Goal: Task Accomplishment & Management: Manage account settings

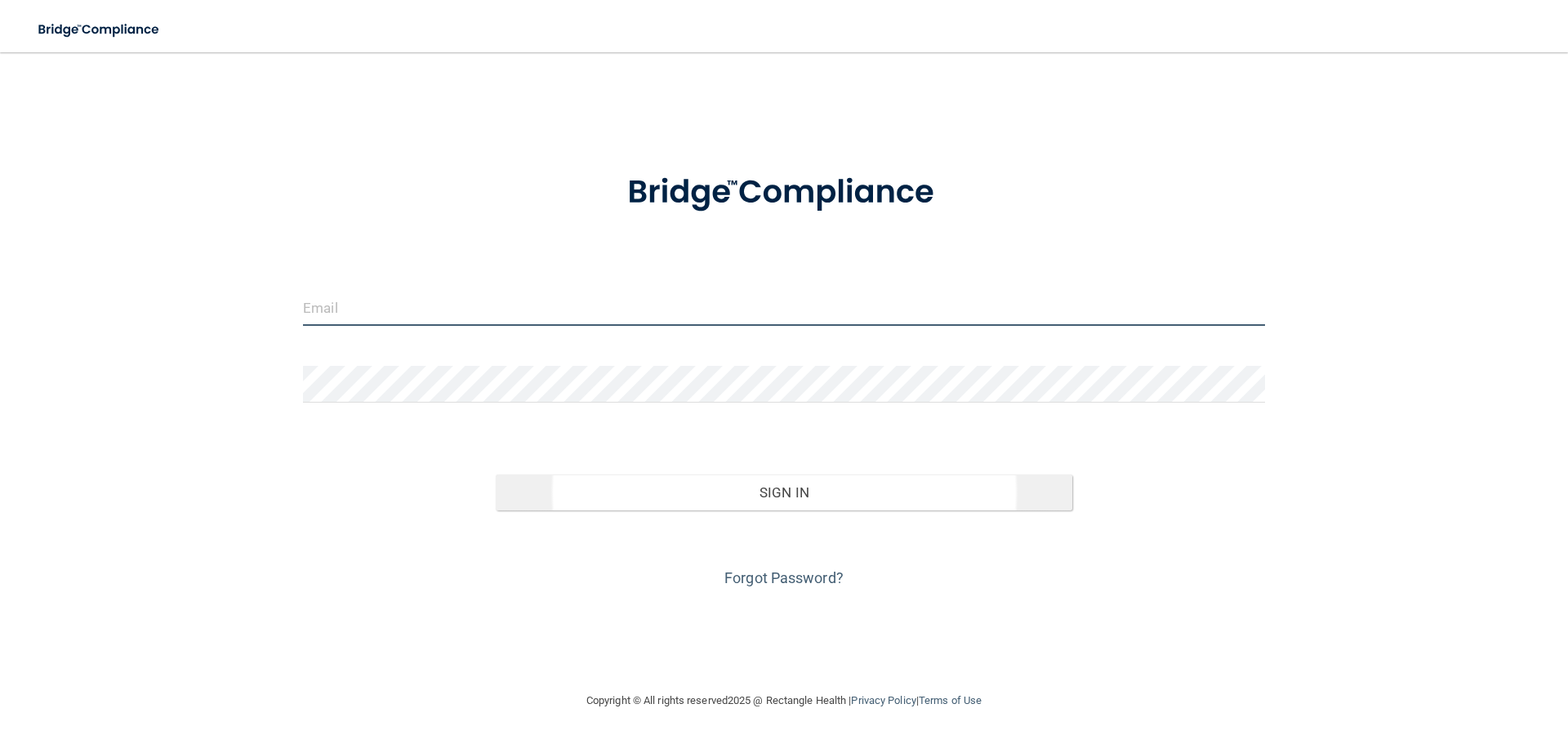
type input "[EMAIL_ADDRESS][DOMAIN_NAME]"
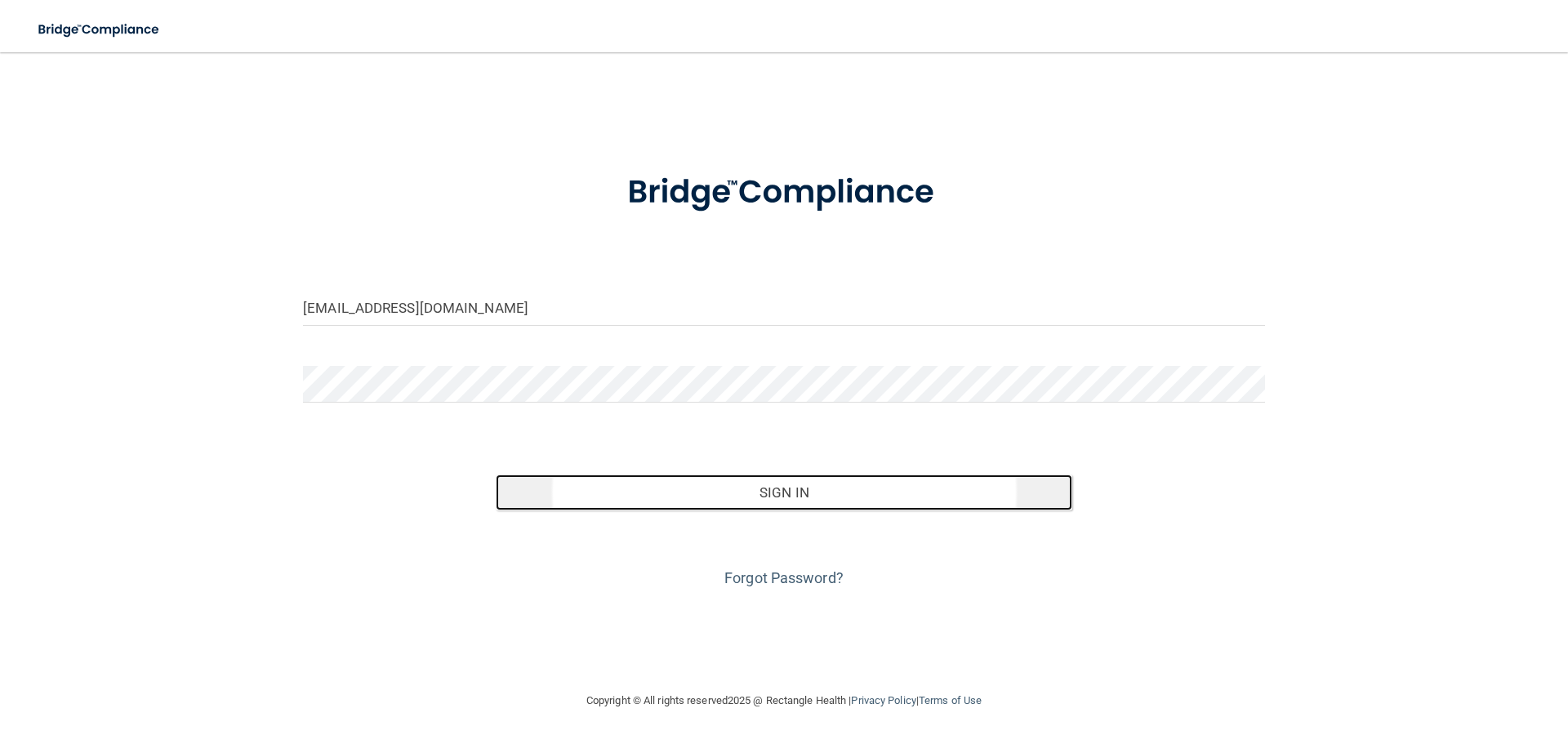
click at [833, 487] on button "Sign In" at bounding box center [784, 493] width 577 height 36
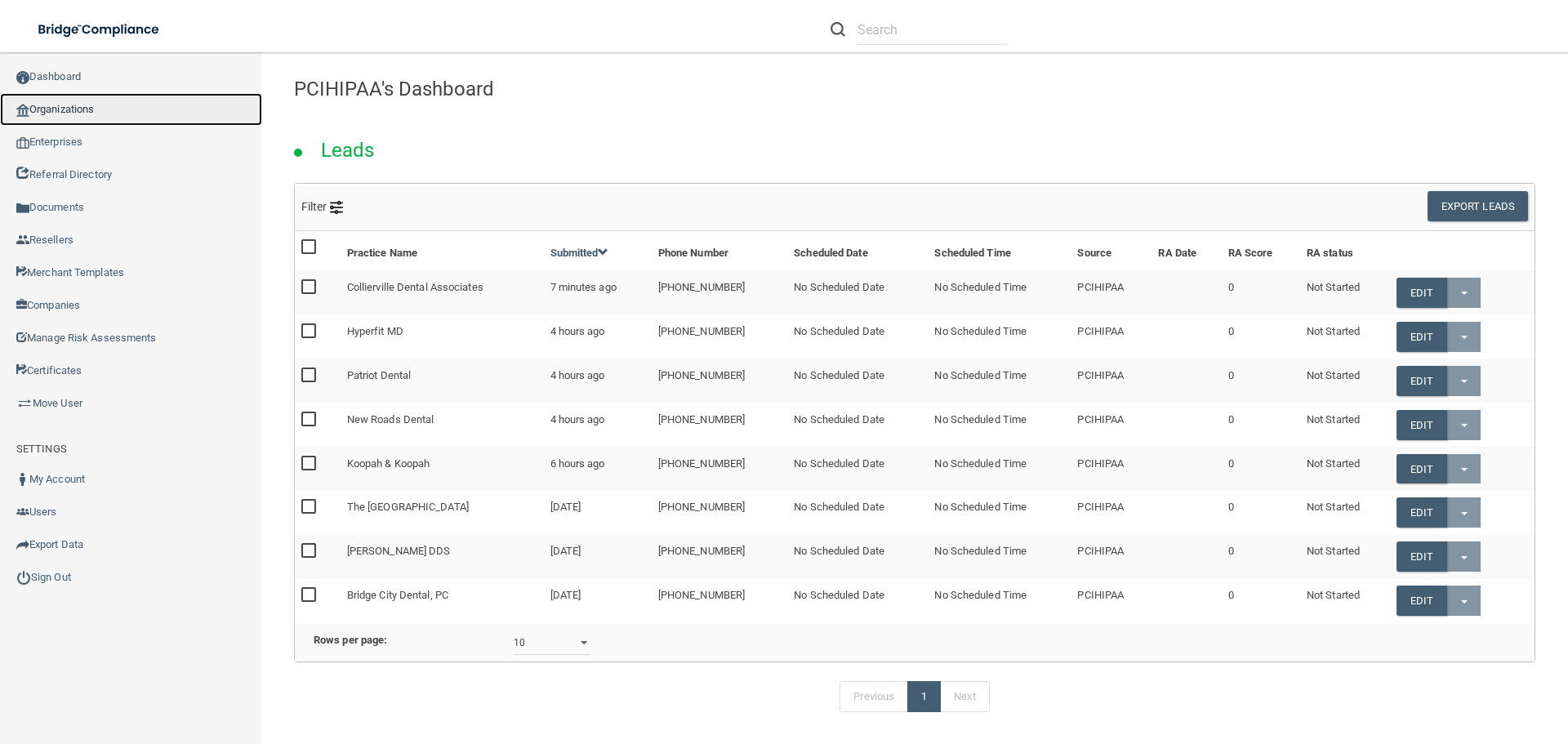
click at [77, 100] on link "Organizations" at bounding box center [131, 110] width 262 height 32
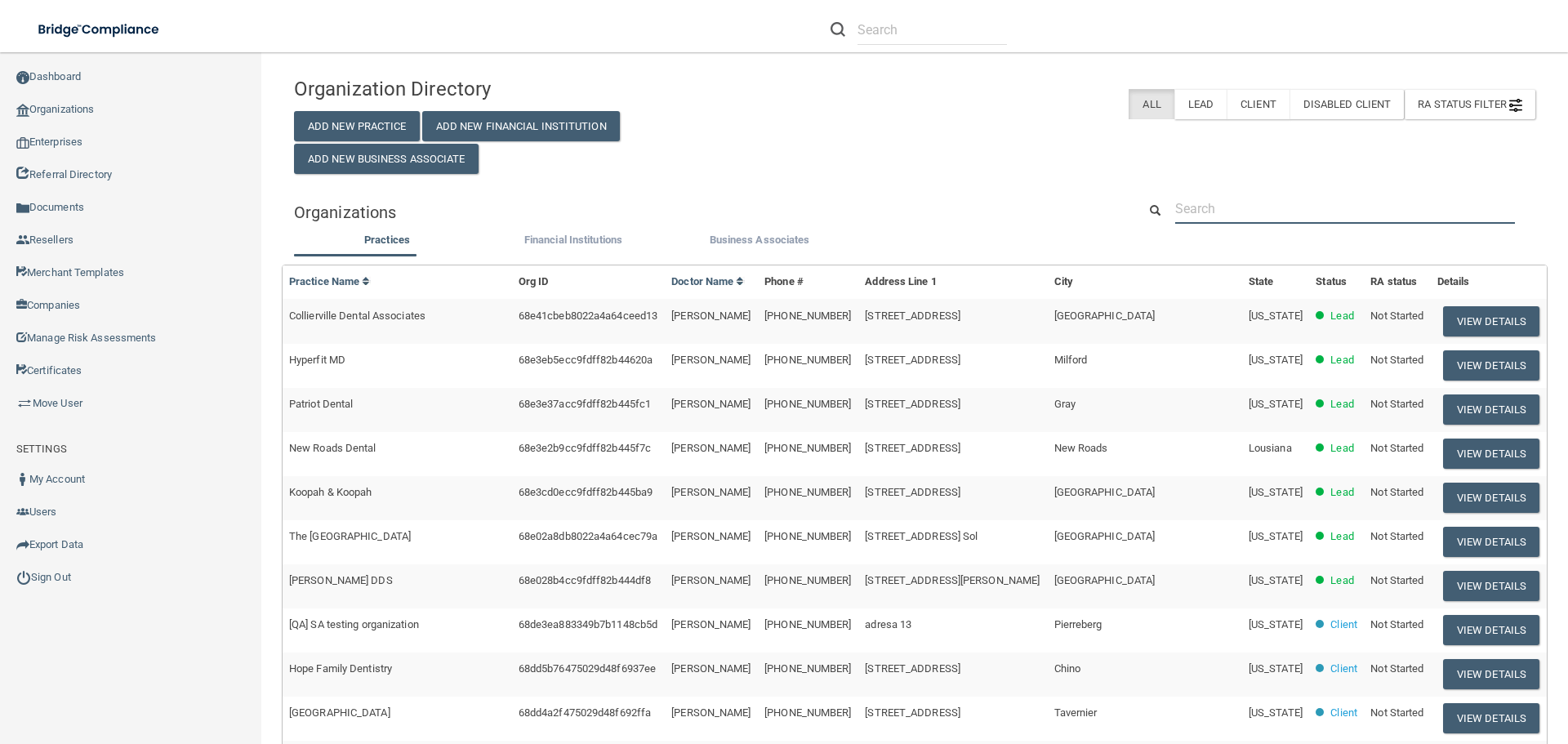
click at [1345, 204] on input "text" at bounding box center [1345, 209] width 340 height 30
paste input "[PERSON_NAME], DDS Inc."
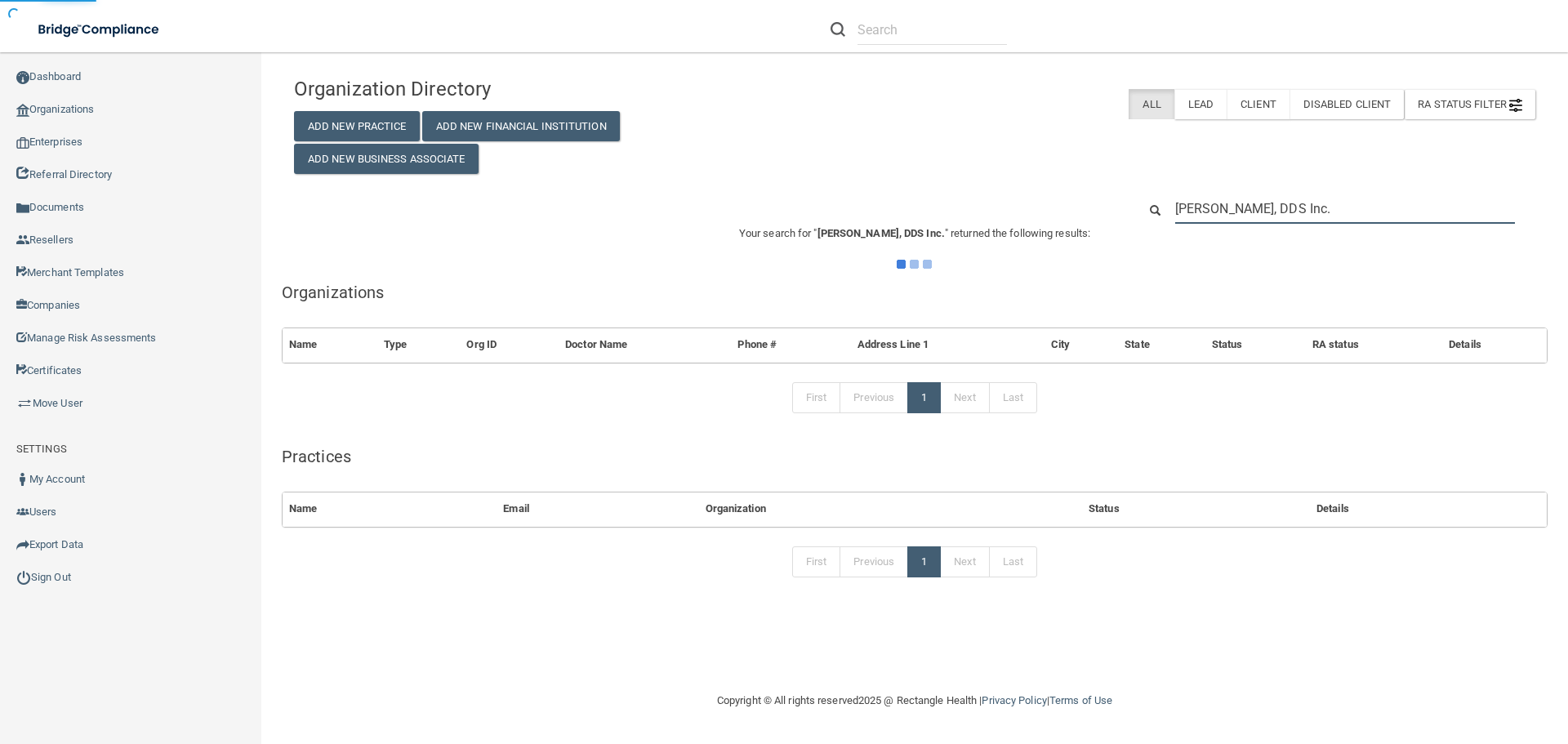
type input "[PERSON_NAME], DDS Inc."
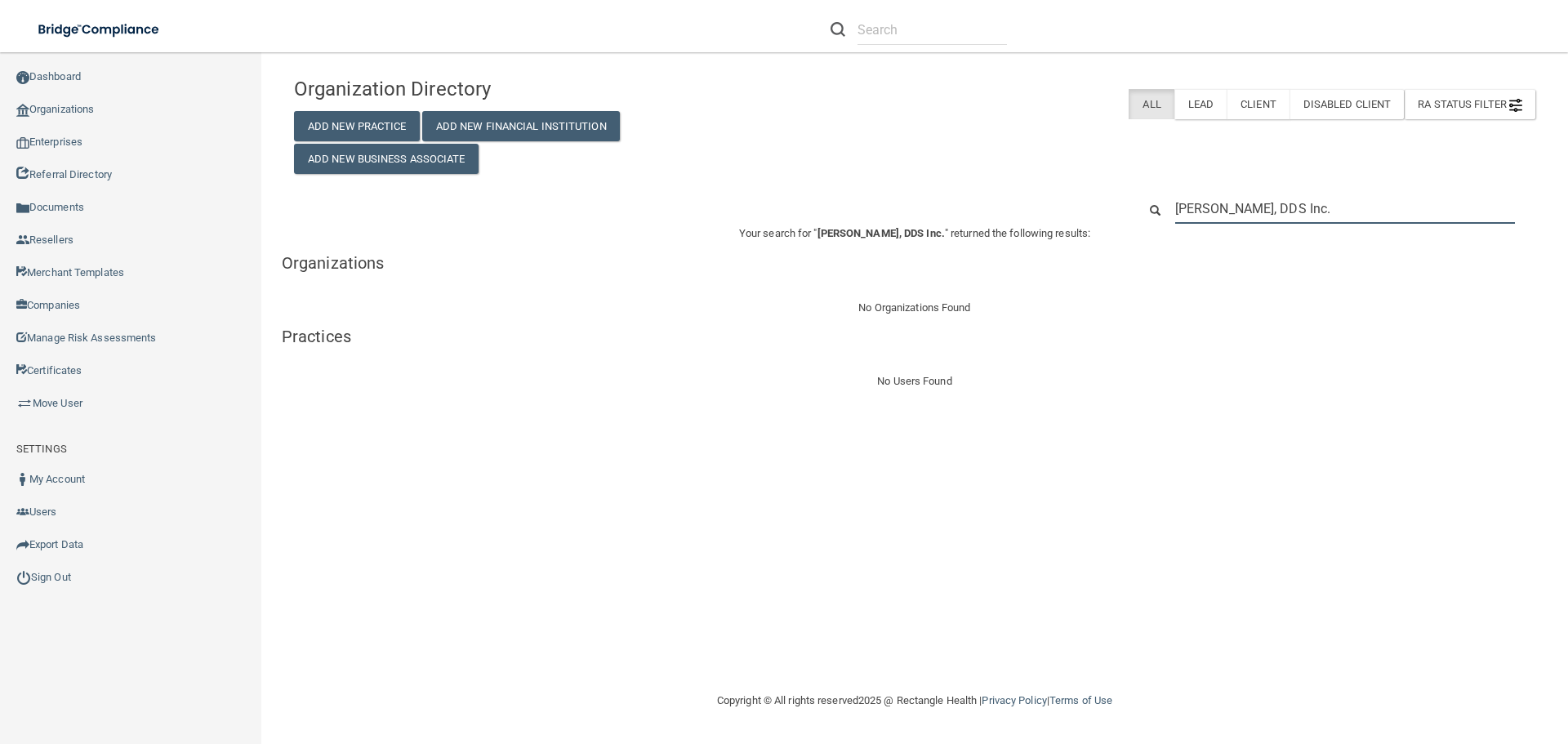
drag, startPoint x: 1353, startPoint y: 207, endPoint x: 1076, endPoint y: 209, distance: 277.0
click at [1076, 210] on div "[PERSON_NAME], DDS Inc." at bounding box center [915, 209] width 1266 height 30
paste input "[EMAIL_ADDRESS][DOMAIN_NAME]"
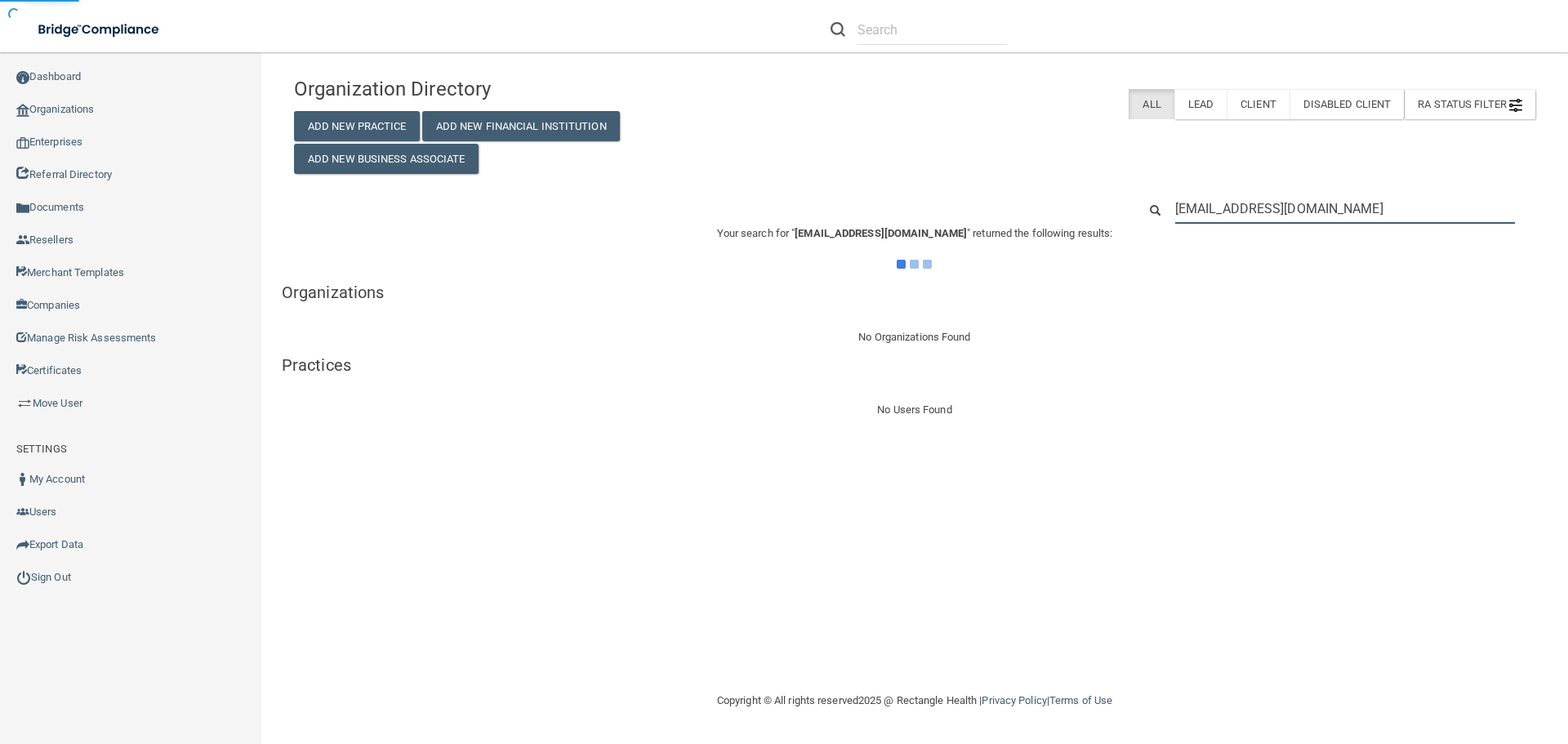
type input "[EMAIL_ADDRESS][DOMAIN_NAME]"
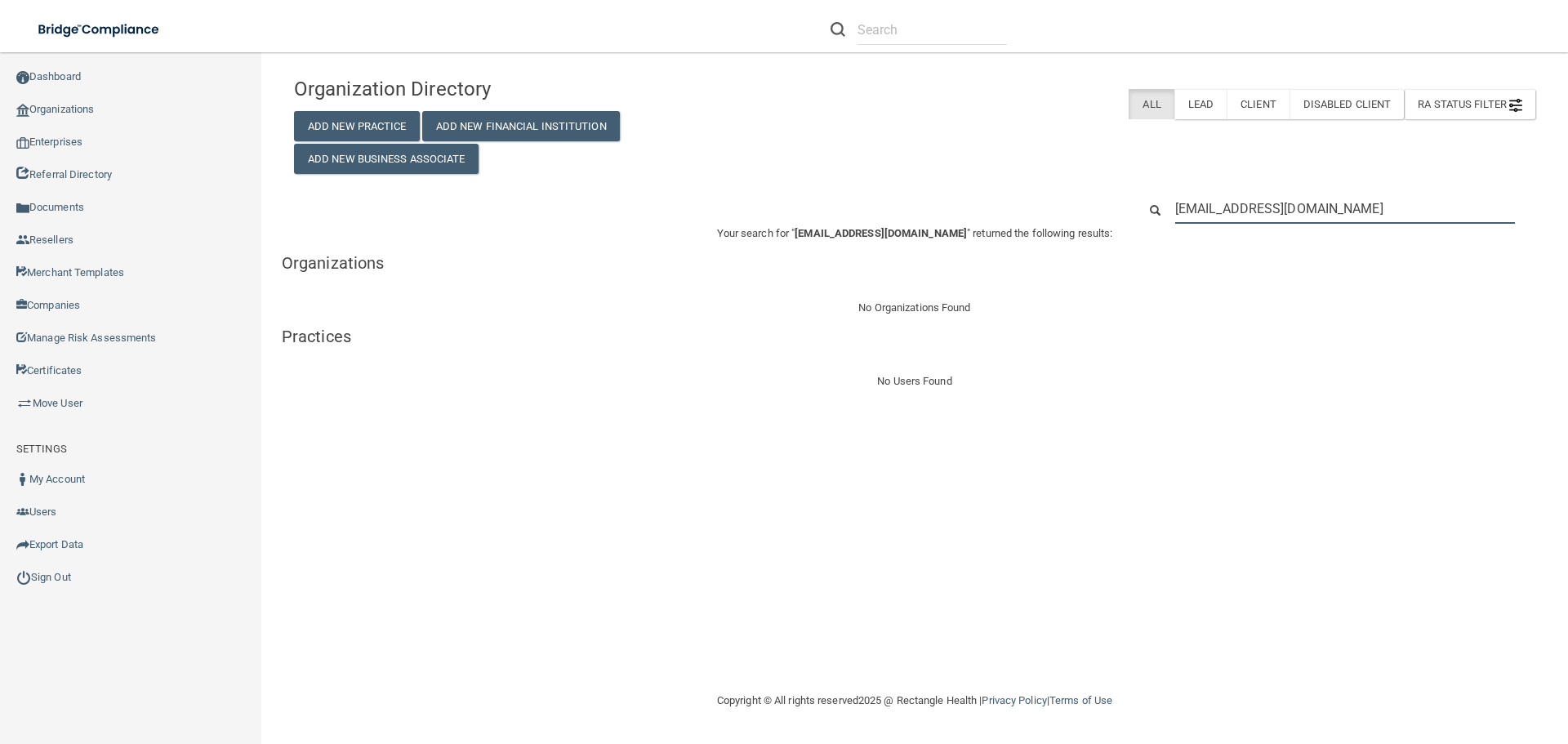
drag, startPoint x: 1343, startPoint y: 218, endPoint x: 1065, endPoint y: 222, distance: 278.0
click at [1065, 222] on div "[EMAIL_ADDRESS][DOMAIN_NAME]" at bounding box center [915, 209] width 1266 height 30
paste input "[PHONE_NUMBER]"
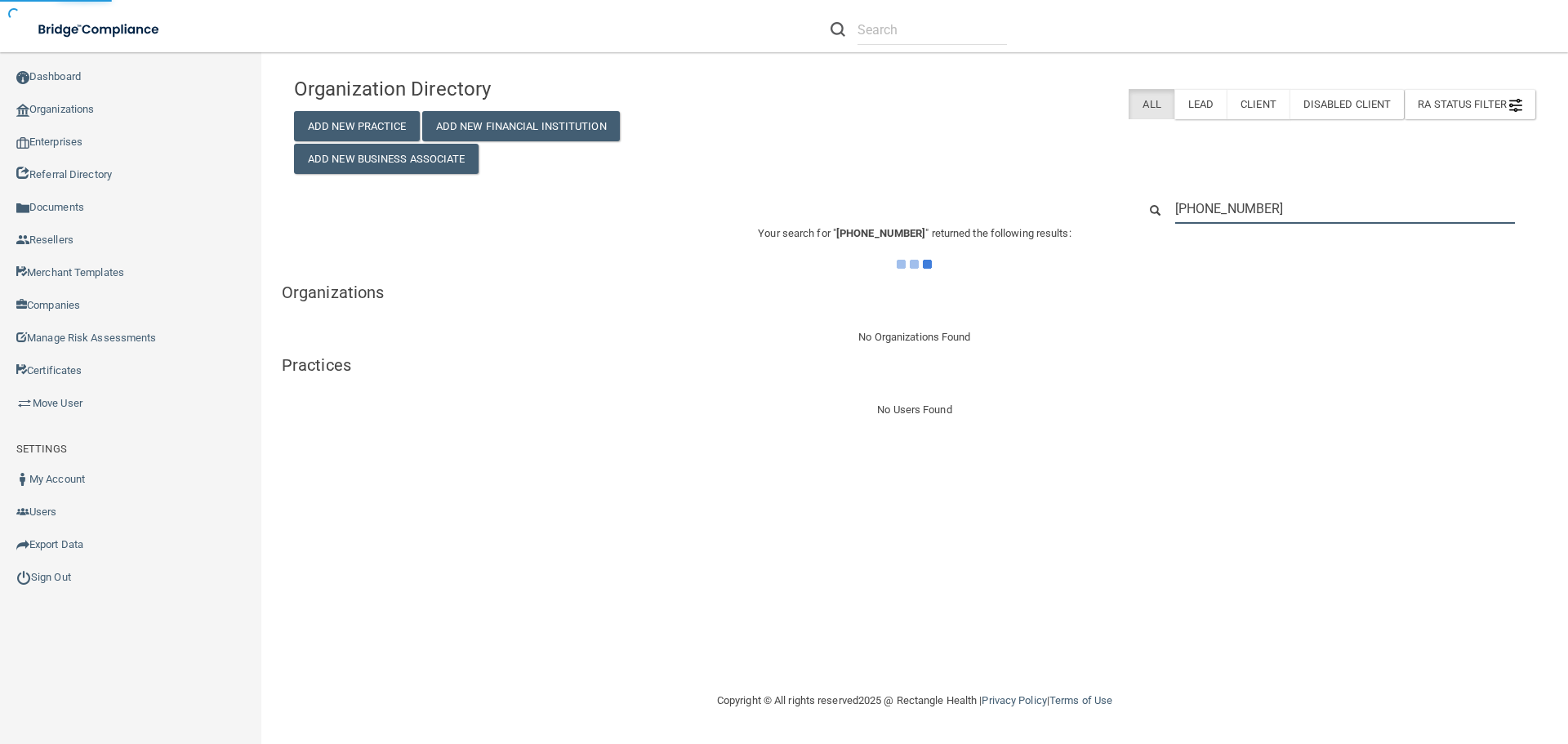
type input "[PHONE_NUMBER]"
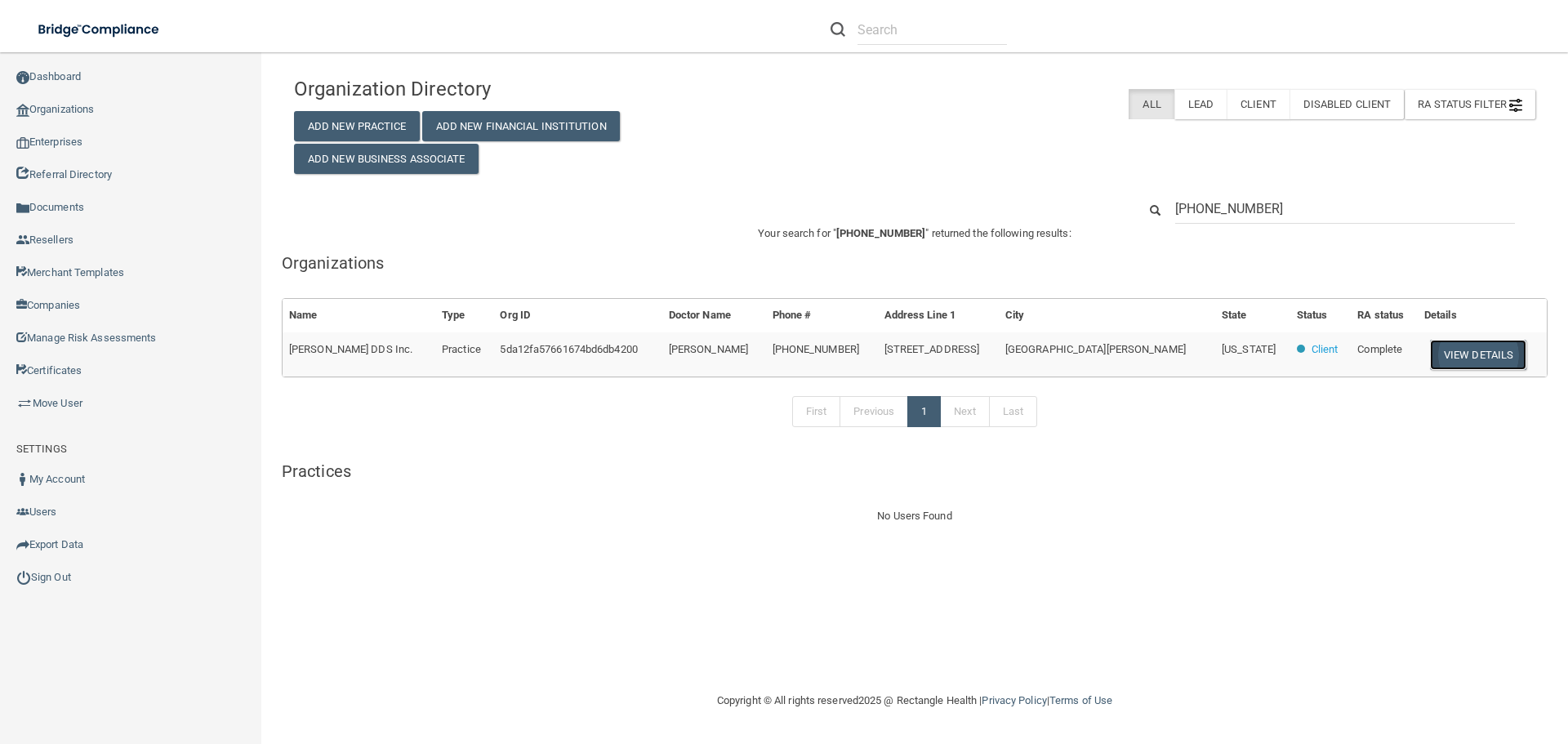
click at [1474, 352] on button "View Details" at bounding box center [1478, 355] width 96 height 30
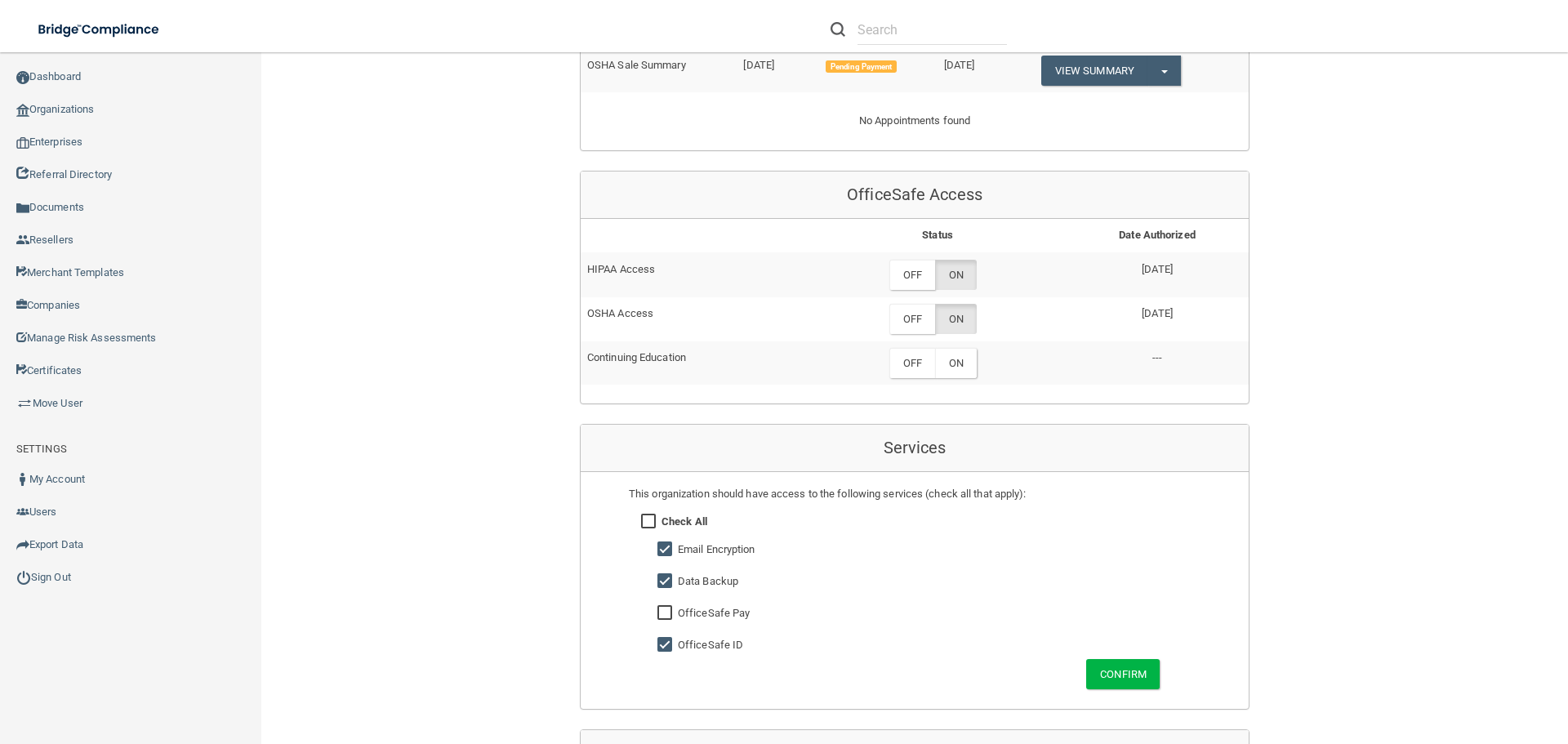
scroll to position [898, 0]
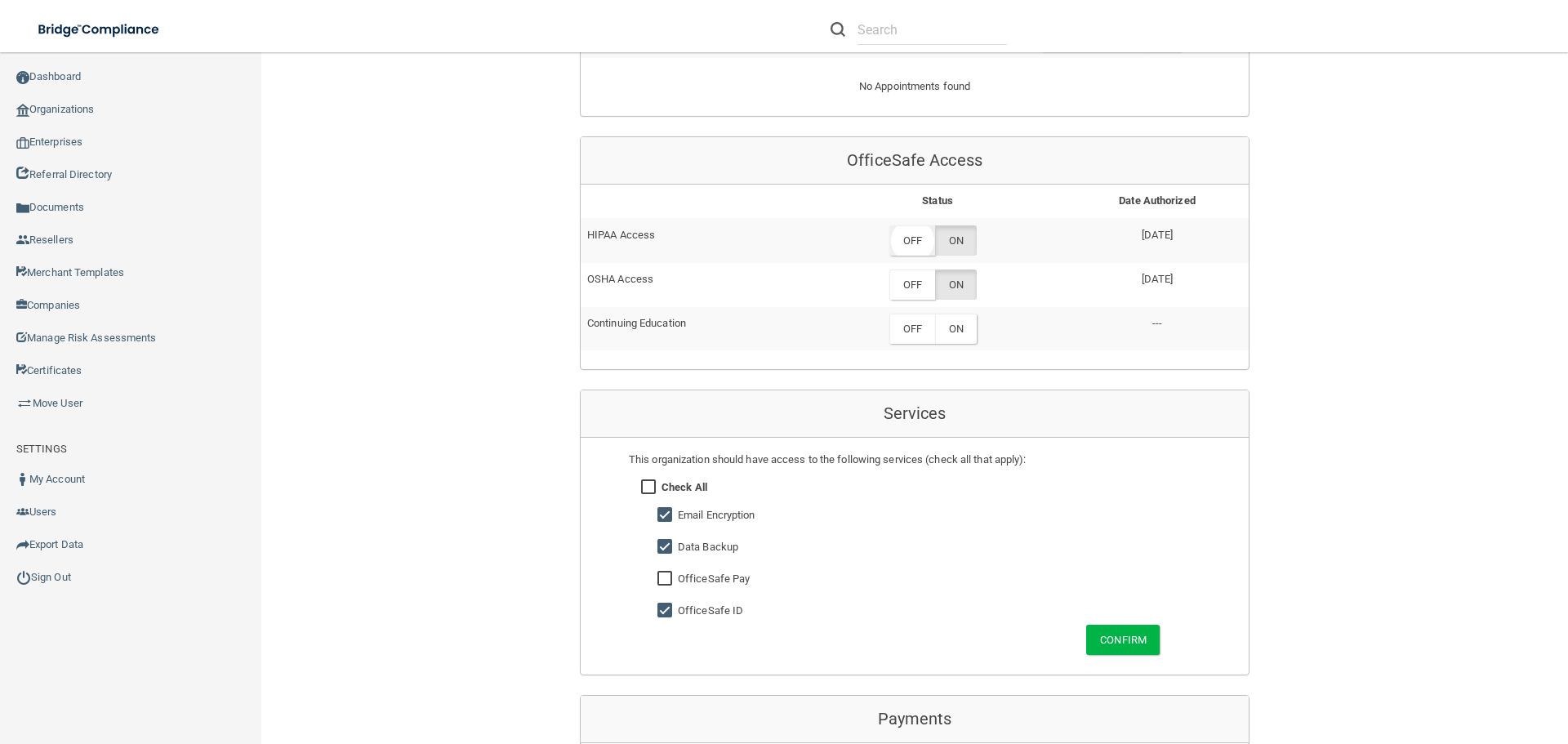
click at [896, 242] on label "OFF" at bounding box center [913, 241] width 46 height 30
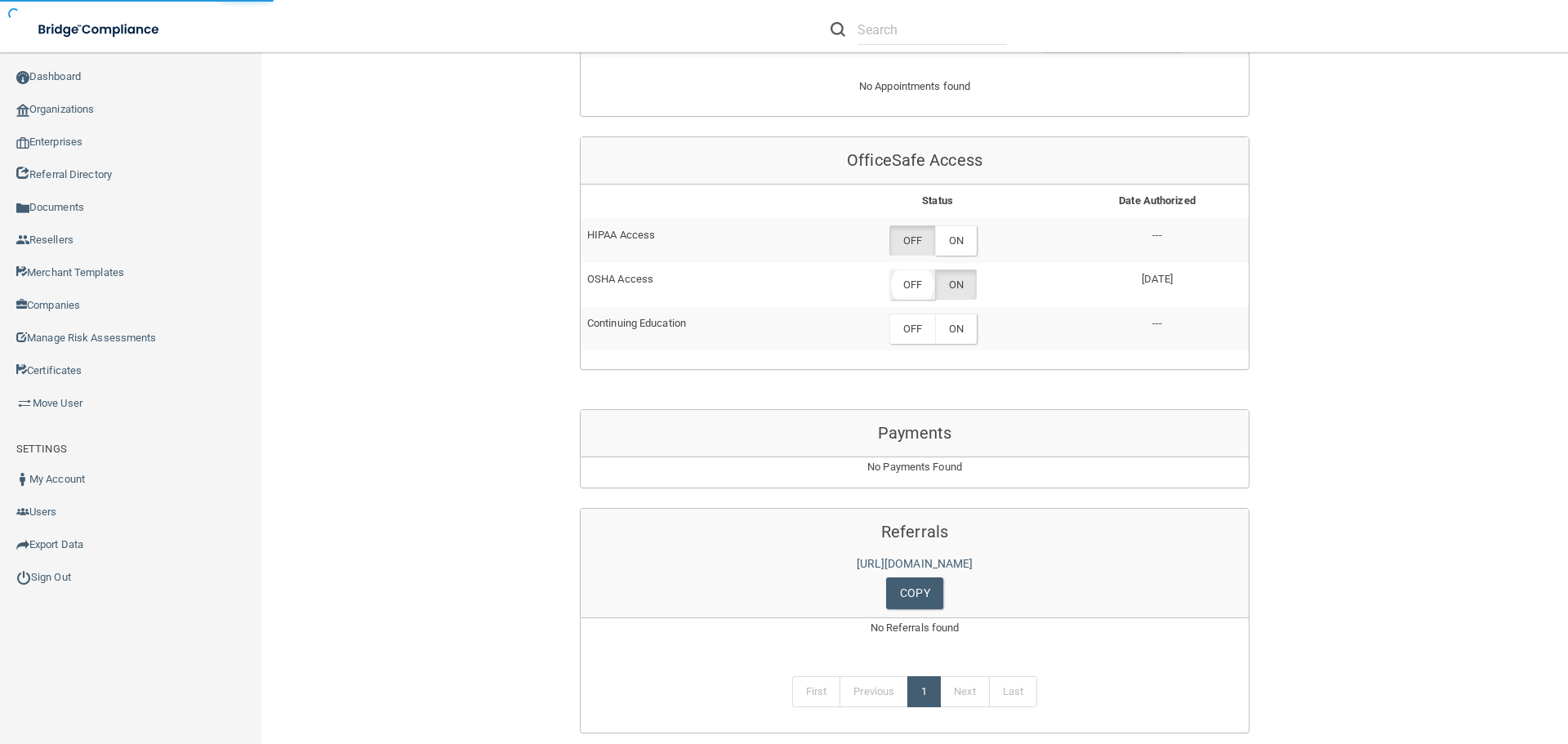
click at [903, 282] on label "OFF" at bounding box center [913, 285] width 46 height 30
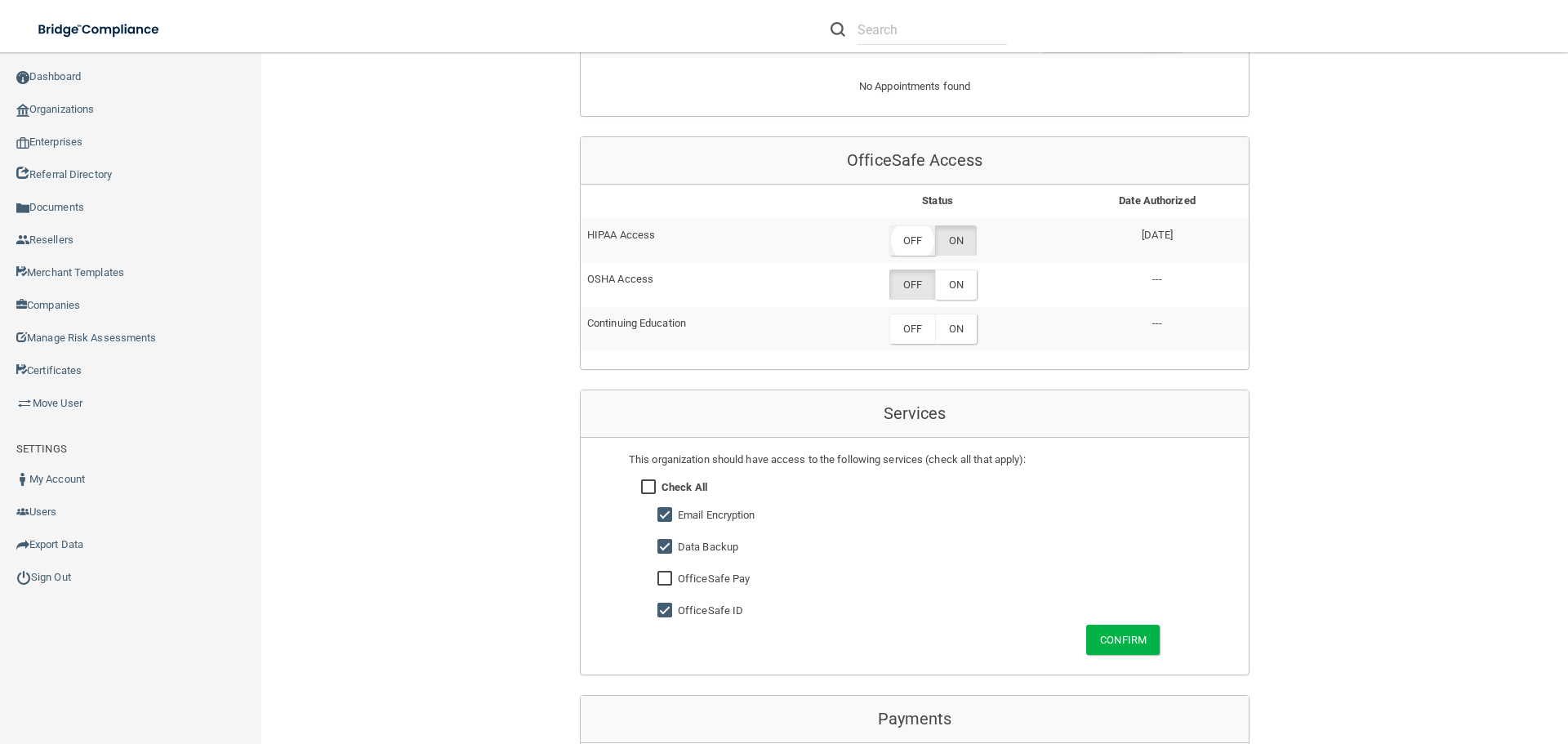
click at [906, 241] on label "OFF" at bounding box center [913, 241] width 46 height 30
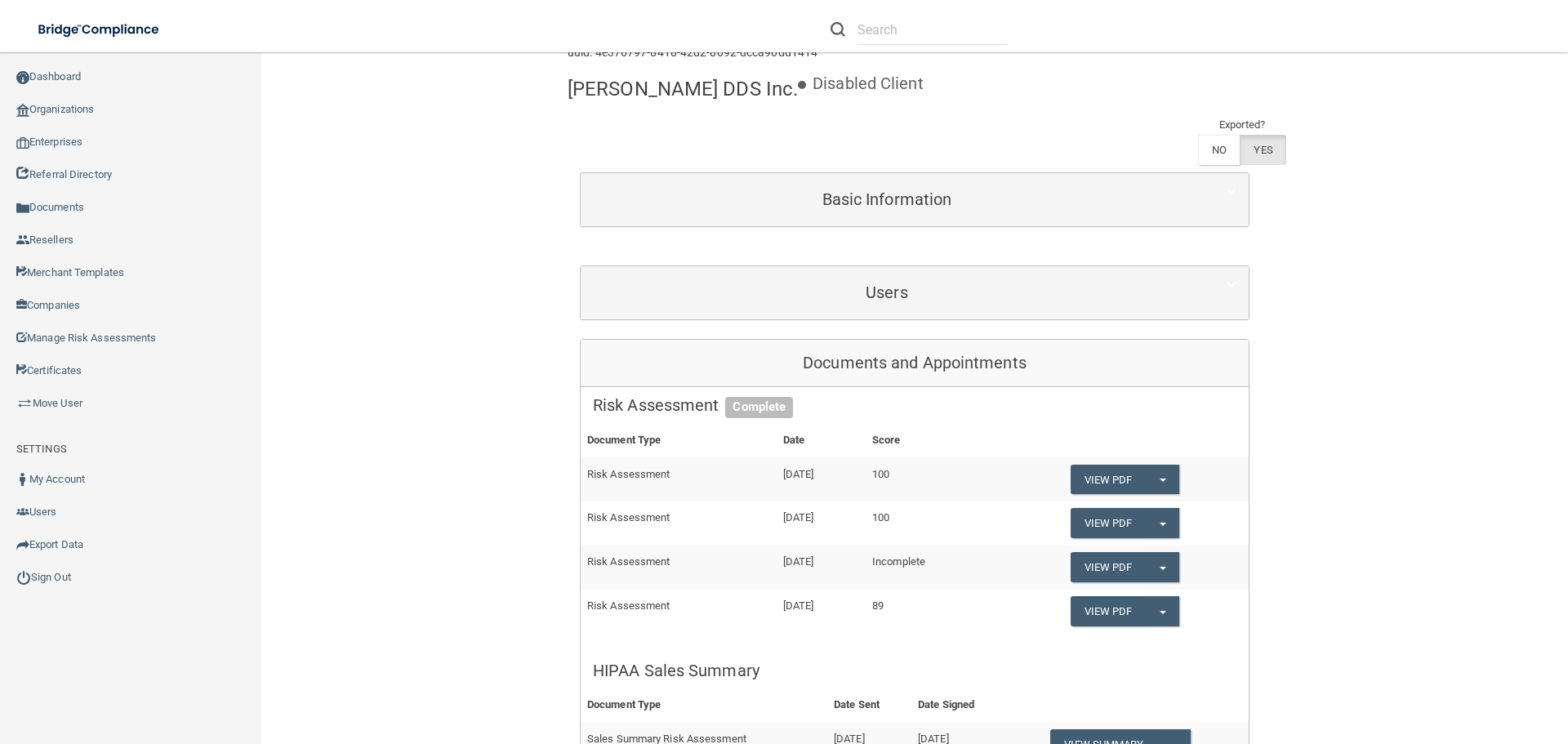
scroll to position [0, 0]
